Goal: Task Accomplishment & Management: Manage account settings

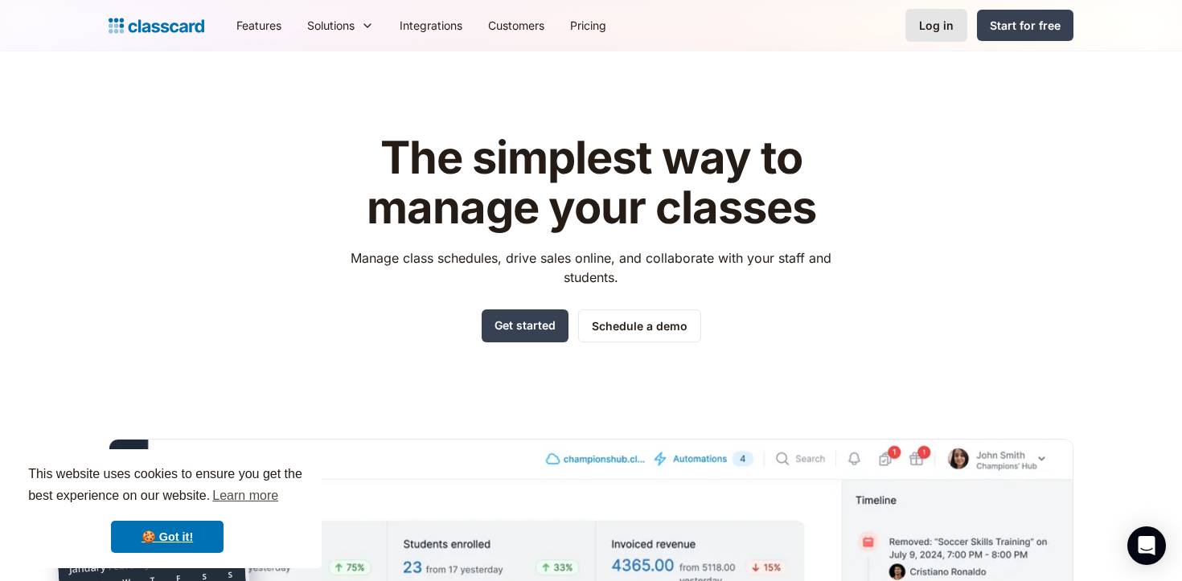
click at [935, 27] on div "Log in" at bounding box center [936, 25] width 35 height 17
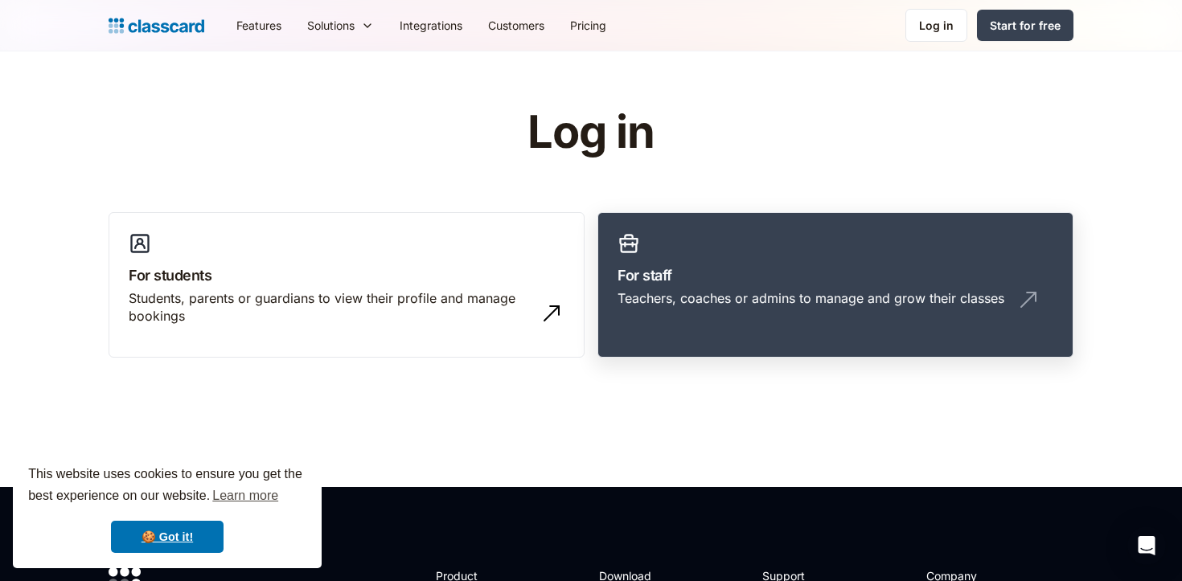
click at [690, 266] on h3 "For staff" at bounding box center [835, 276] width 436 height 22
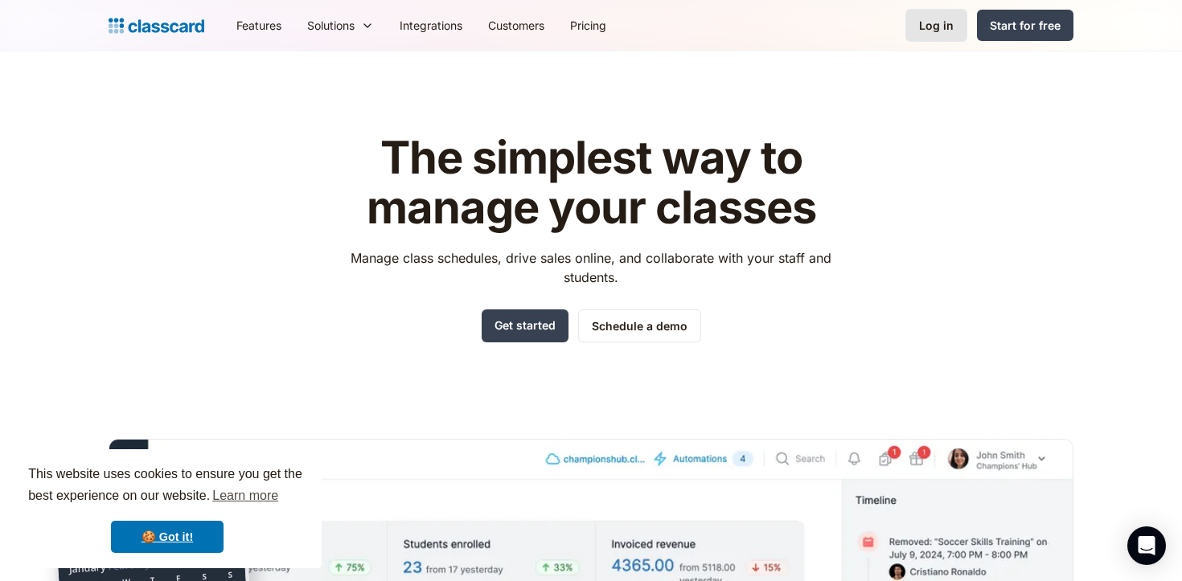
click at [928, 13] on link "Log in" at bounding box center [936, 25] width 62 height 33
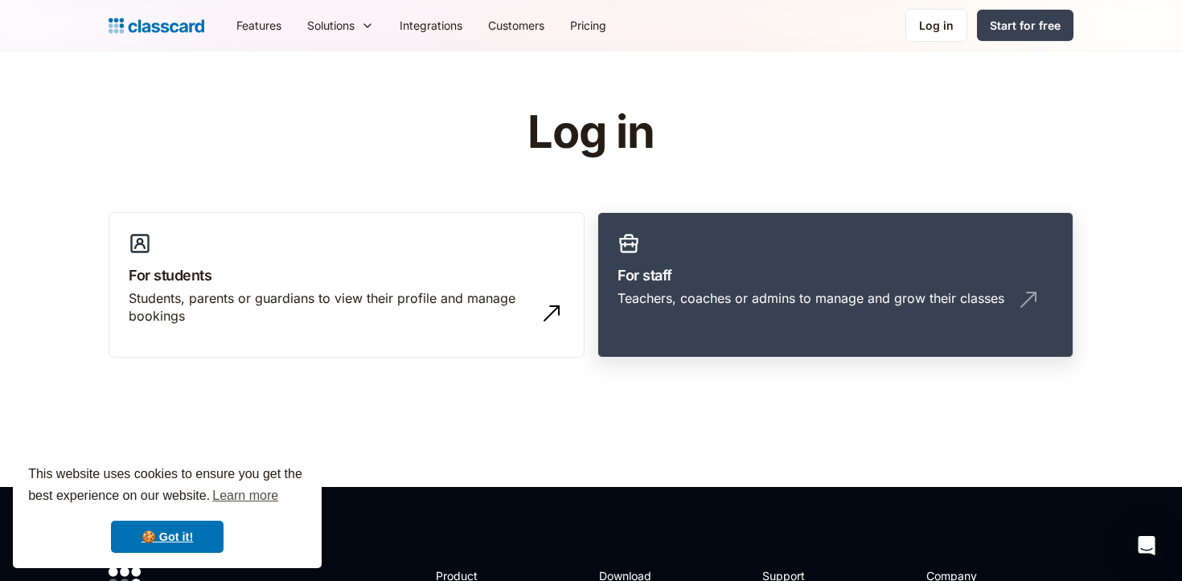
click at [638, 272] on h3 "For staff" at bounding box center [835, 276] width 436 height 22
